Goal: Task Accomplishment & Management: Use online tool/utility

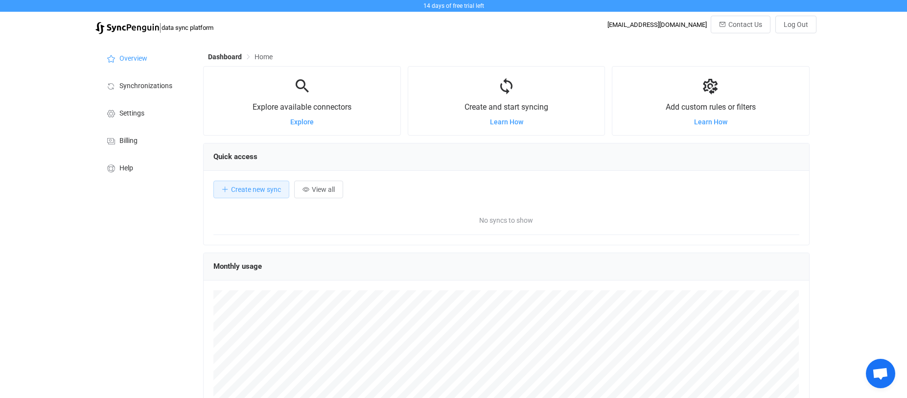
scroll to position [190, 606]
click at [435, 45] on div "Dashboard Home Explore available connectors Explore Create and start syncing Le…" at bounding box center [507, 283] width 618 height 488
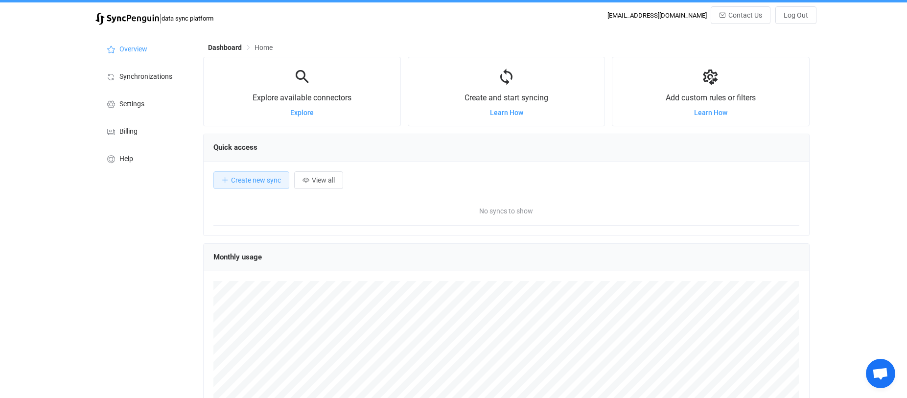
scroll to position [0, 0]
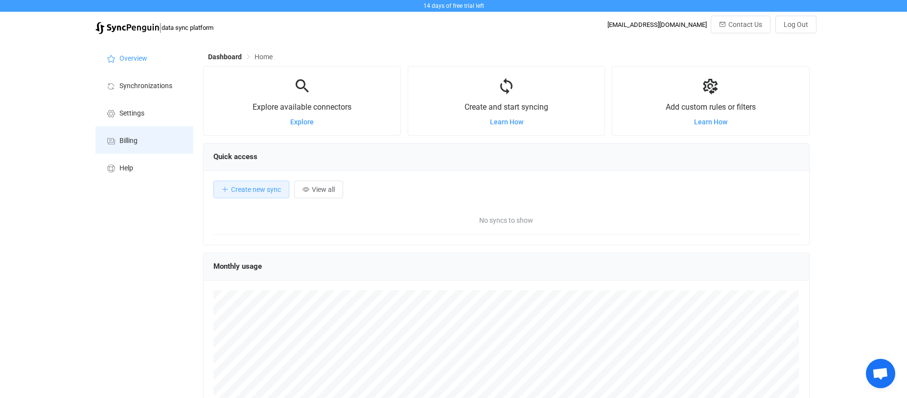
click at [117, 140] on li "Billing" at bounding box center [144, 139] width 98 height 27
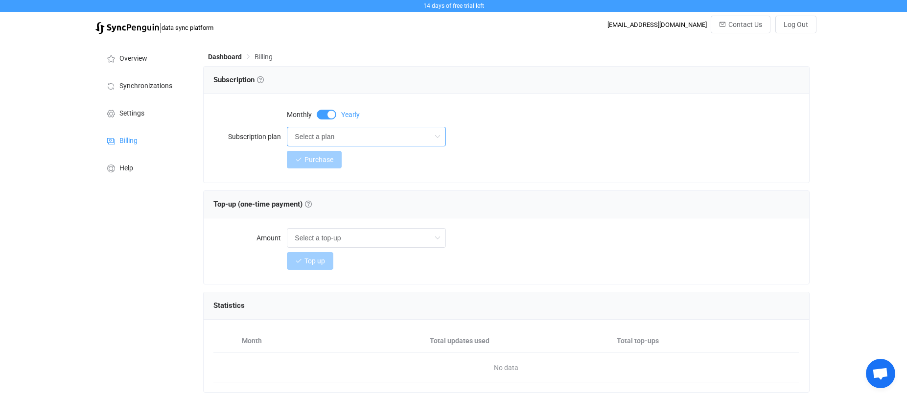
click at [445, 139] on input "Select a plan" at bounding box center [366, 137] width 159 height 20
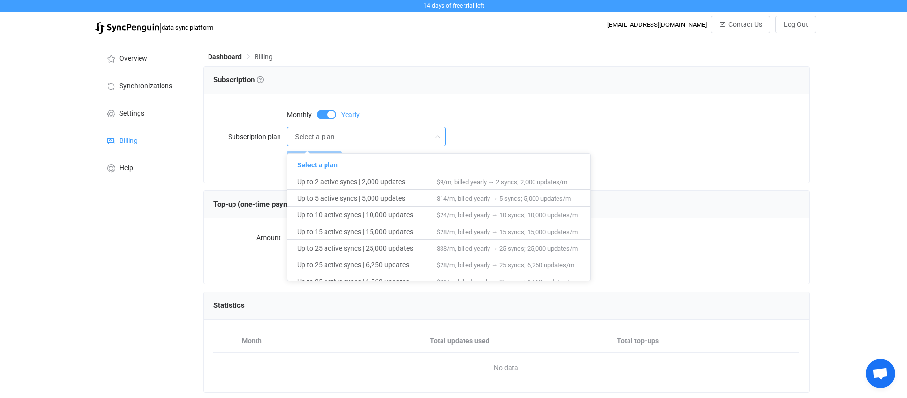
click at [566, 109] on div "Monthly Yearly" at bounding box center [543, 114] width 512 height 20
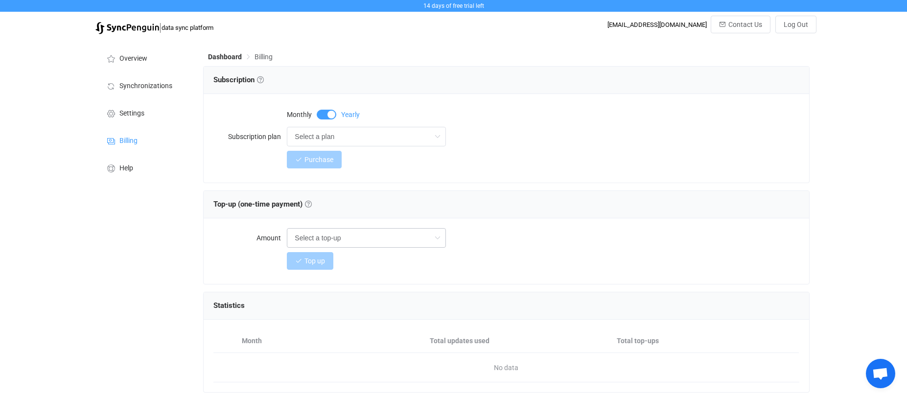
click at [441, 233] on icon at bounding box center [437, 238] width 12 height 20
click at [609, 200] on div "Top-up (one-time payment) Top-up (one-time payment) Get additional sync updates…" at bounding box center [505, 204] width 585 height 15
type input "Select a top-up"
click at [135, 56] on span "Overview" at bounding box center [133, 59] width 28 height 8
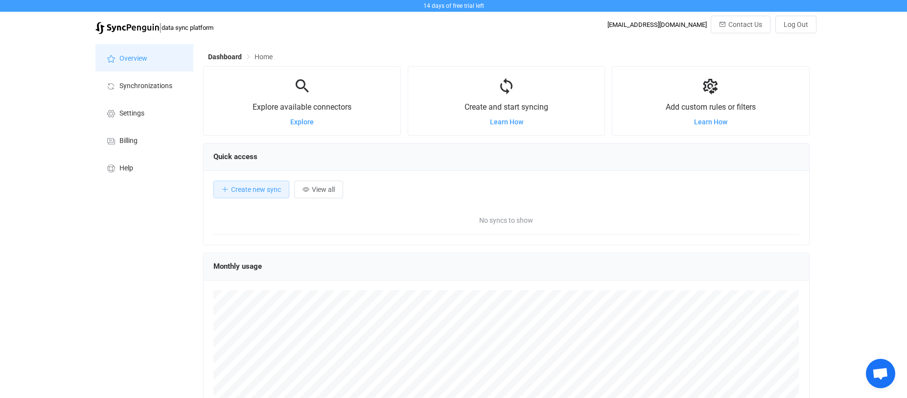
scroll to position [190, 606]
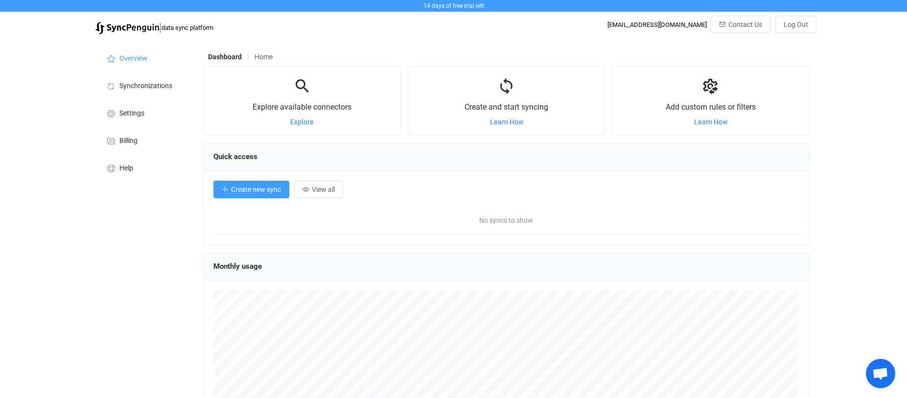
click at [252, 186] on span "Create new sync" at bounding box center [256, 189] width 50 height 8
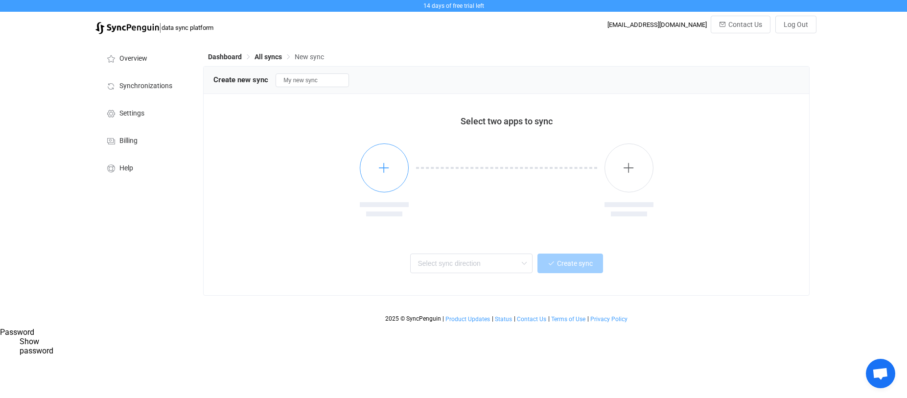
click at [384, 172] on icon "button" at bounding box center [384, 167] width 12 height 12
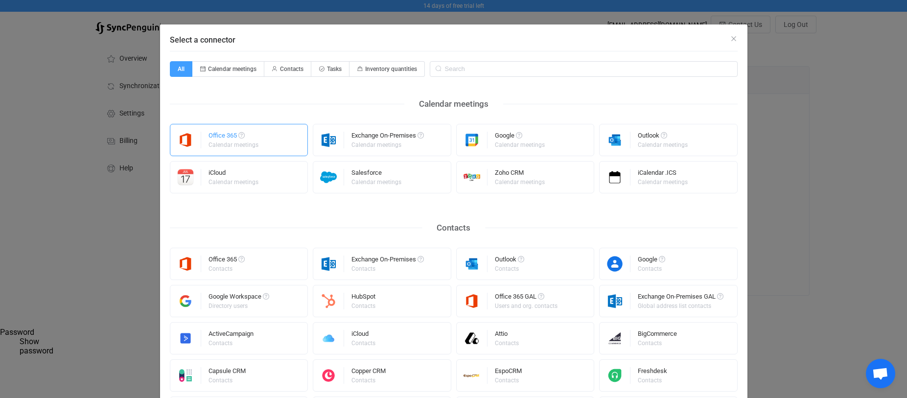
click at [218, 135] on div "Office 365" at bounding box center [233, 137] width 51 height 10
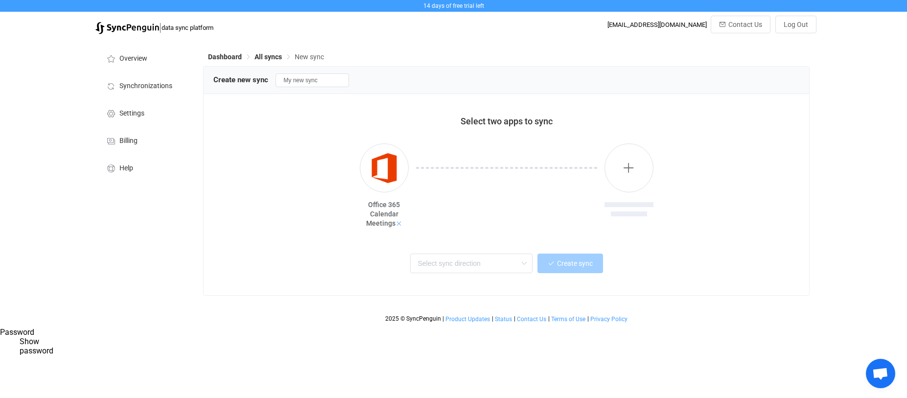
click at [397, 225] on icon at bounding box center [398, 223] width 7 height 7
click at [381, 174] on icon "button" at bounding box center [384, 167] width 12 height 12
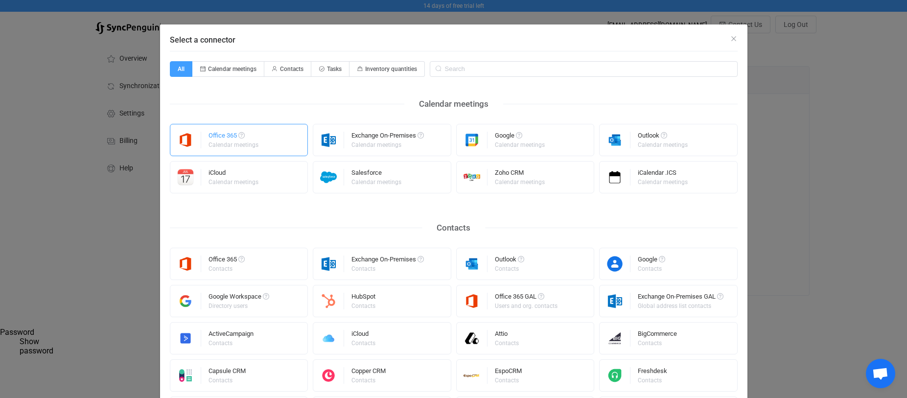
click at [223, 141] on div "Office 365" at bounding box center [233, 137] width 51 height 10
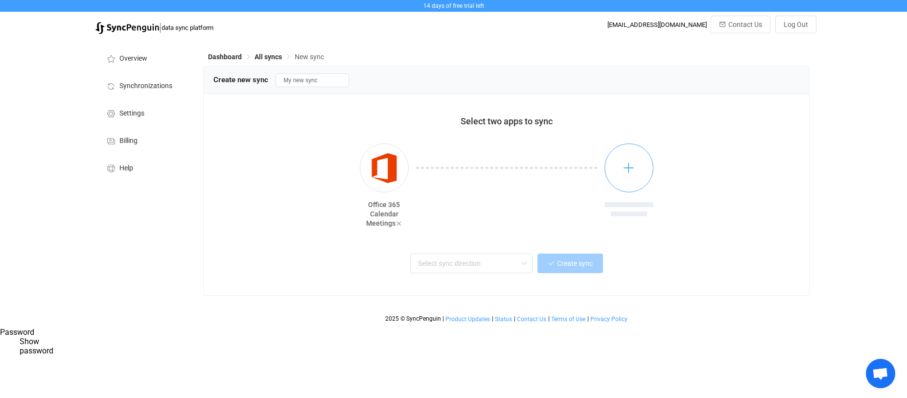
click at [622, 172] on button "button" at bounding box center [628, 167] width 49 height 49
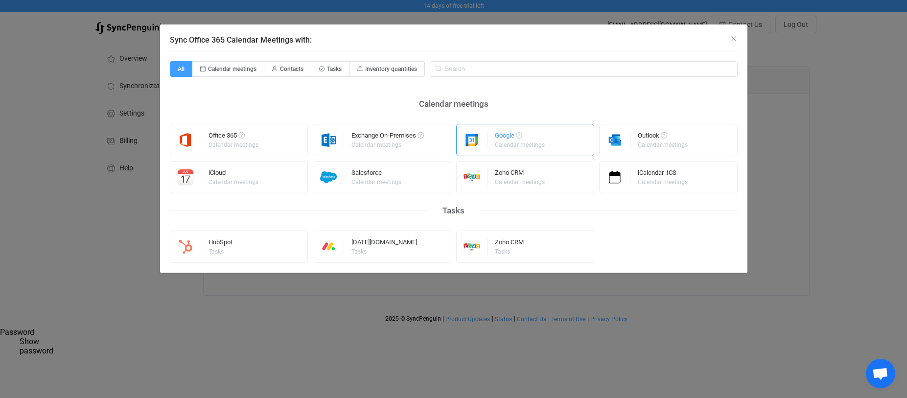
click at [519, 146] on div "Calendar meetings" at bounding box center [520, 145] width 50 height 6
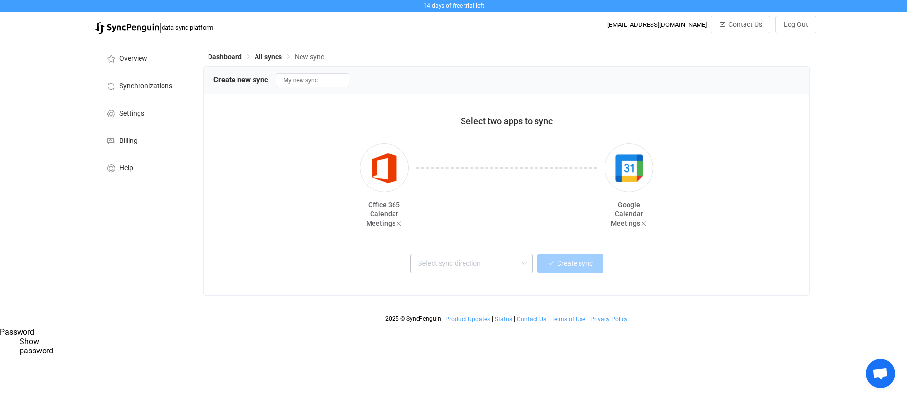
click at [524, 263] on icon at bounding box center [524, 263] width 12 height 20
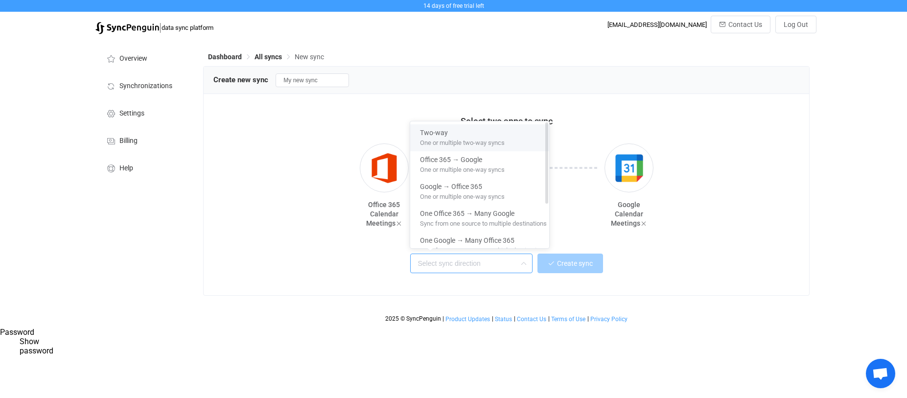
click at [463, 133] on div "Two-way" at bounding box center [483, 130] width 127 height 13
type input "Two-way"
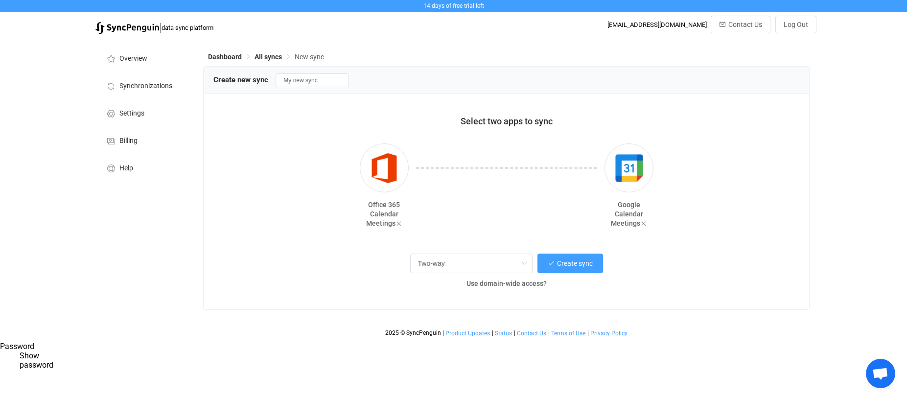
click at [640, 294] on div "Two-way Create sync Use domain-wide access?" at bounding box center [505, 272] width 585 height 53
click at [568, 261] on span "Create sync" at bounding box center [575, 263] width 36 height 8
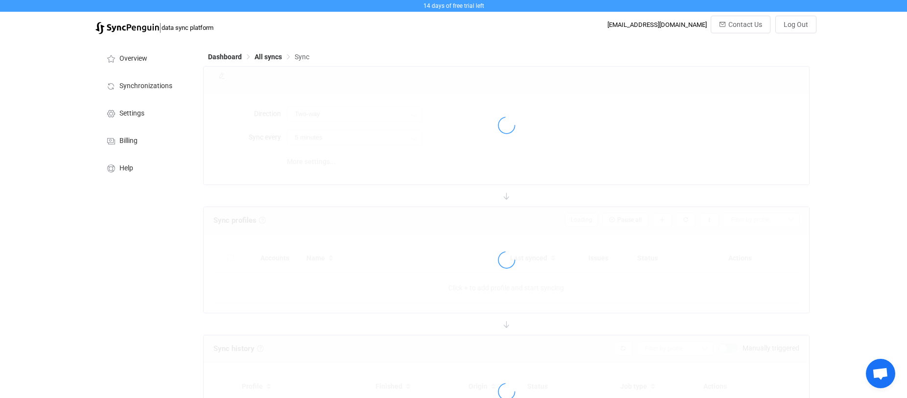
type input "10 minutes"
